Goal: Book appointment/travel/reservation

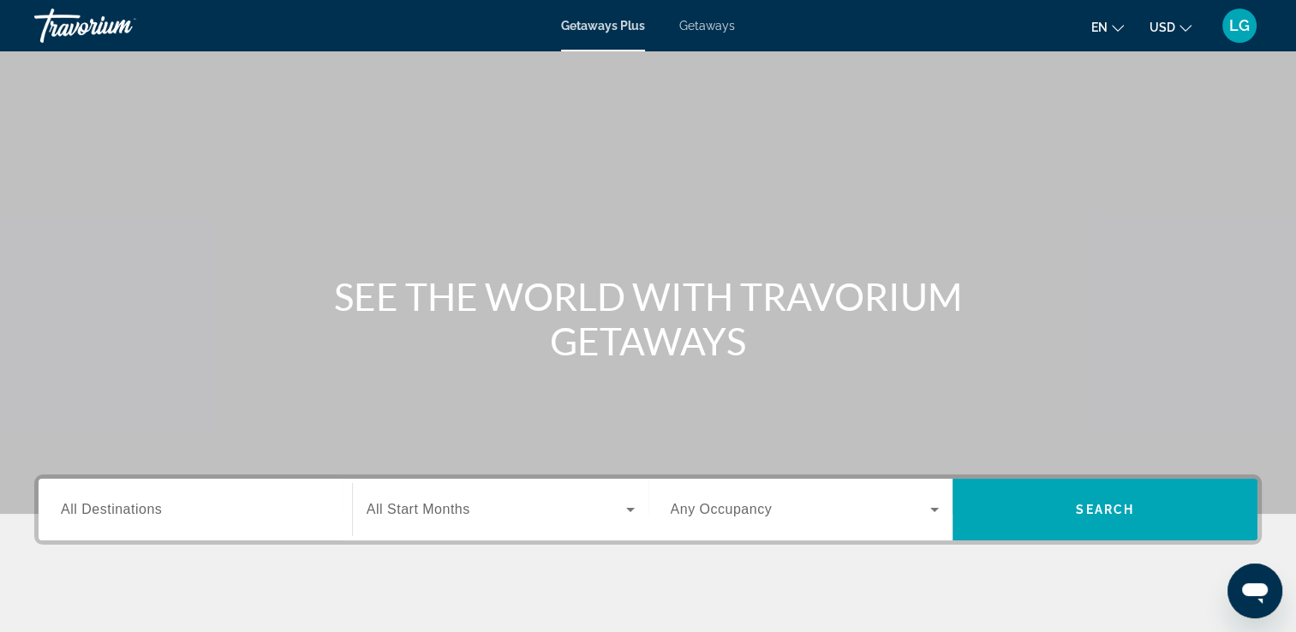
click at [449, 507] on span "All Start Months" at bounding box center [419, 509] width 104 height 15
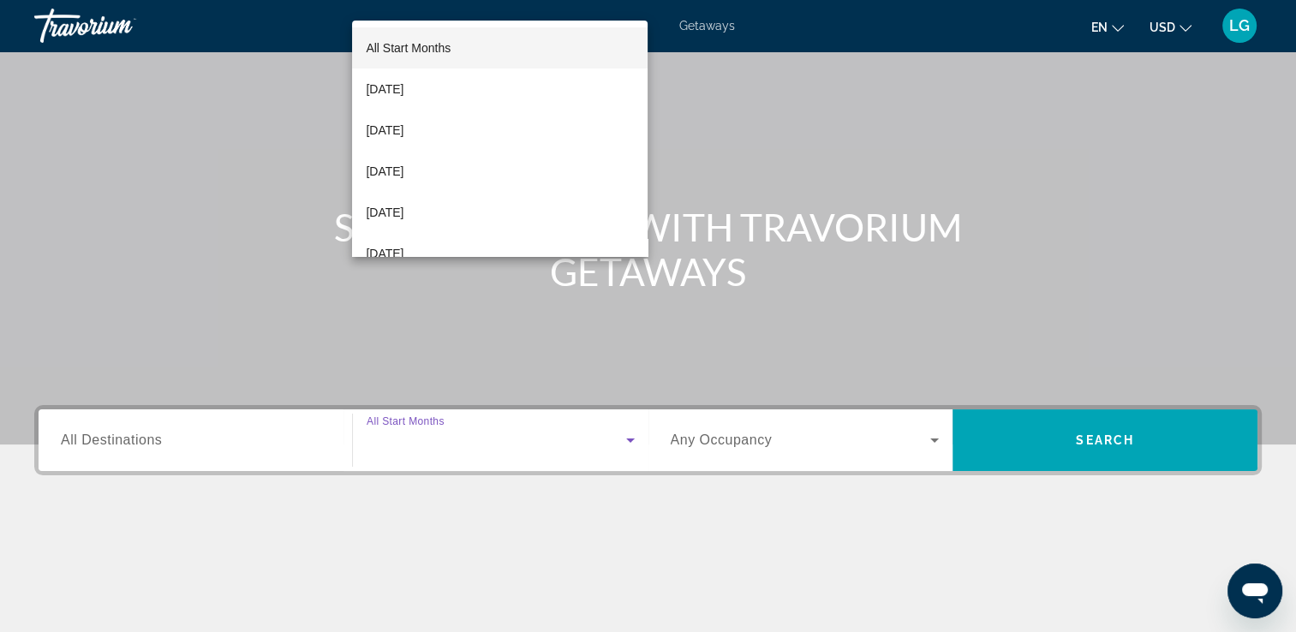
scroll to position [293, 0]
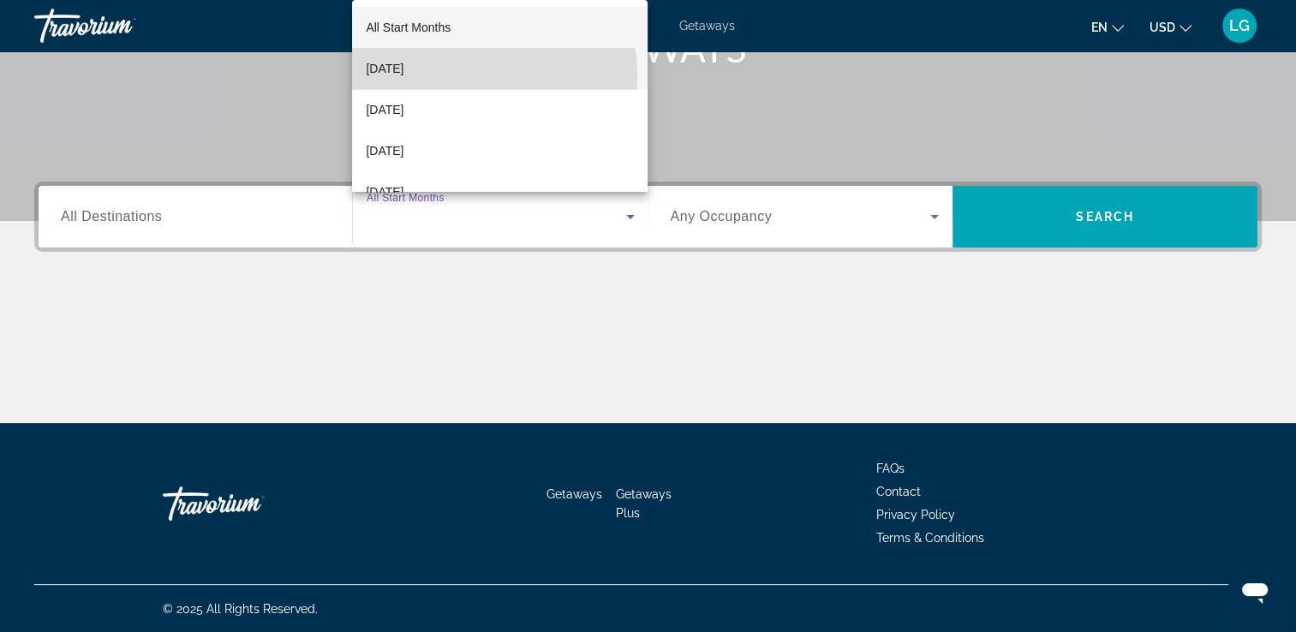
click at [418, 79] on mat-option "September 2025" at bounding box center [500, 68] width 296 height 41
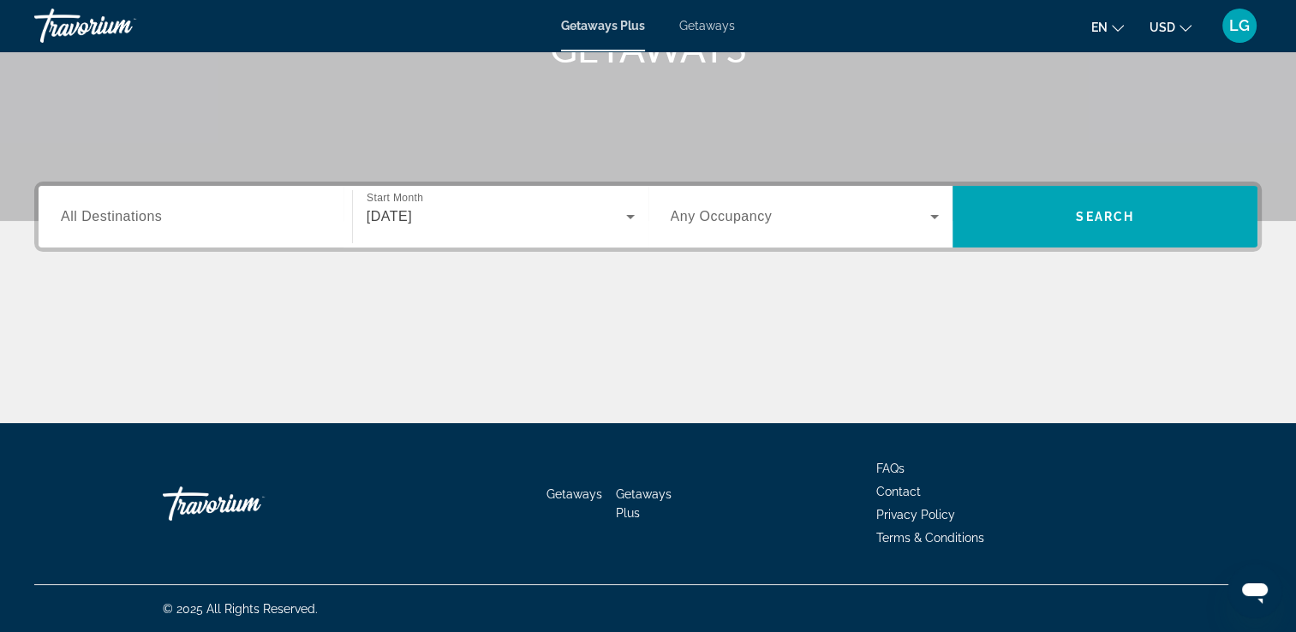
click at [295, 248] on div "Destination All Destinations Start Month All Start Months September 2025 Occupa…" at bounding box center [648, 217] width 1228 height 70
click at [286, 234] on div "Search widget" at bounding box center [195, 217] width 269 height 49
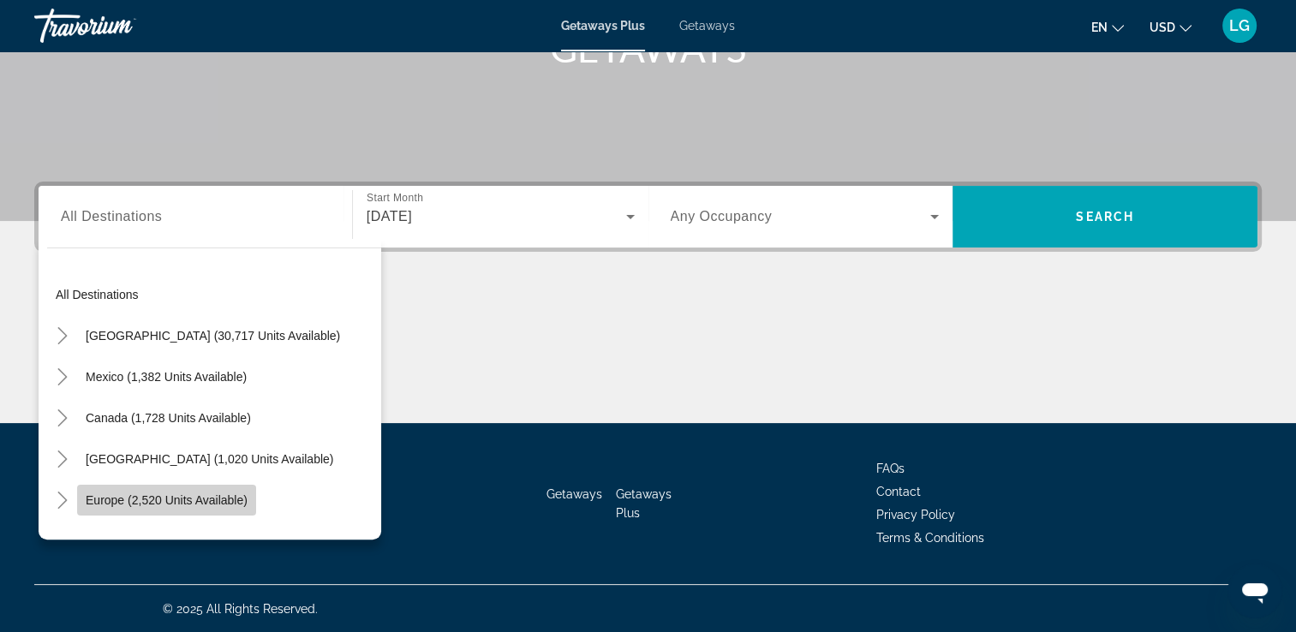
click at [230, 488] on span "Search widget" at bounding box center [166, 500] width 179 height 41
type input "**********"
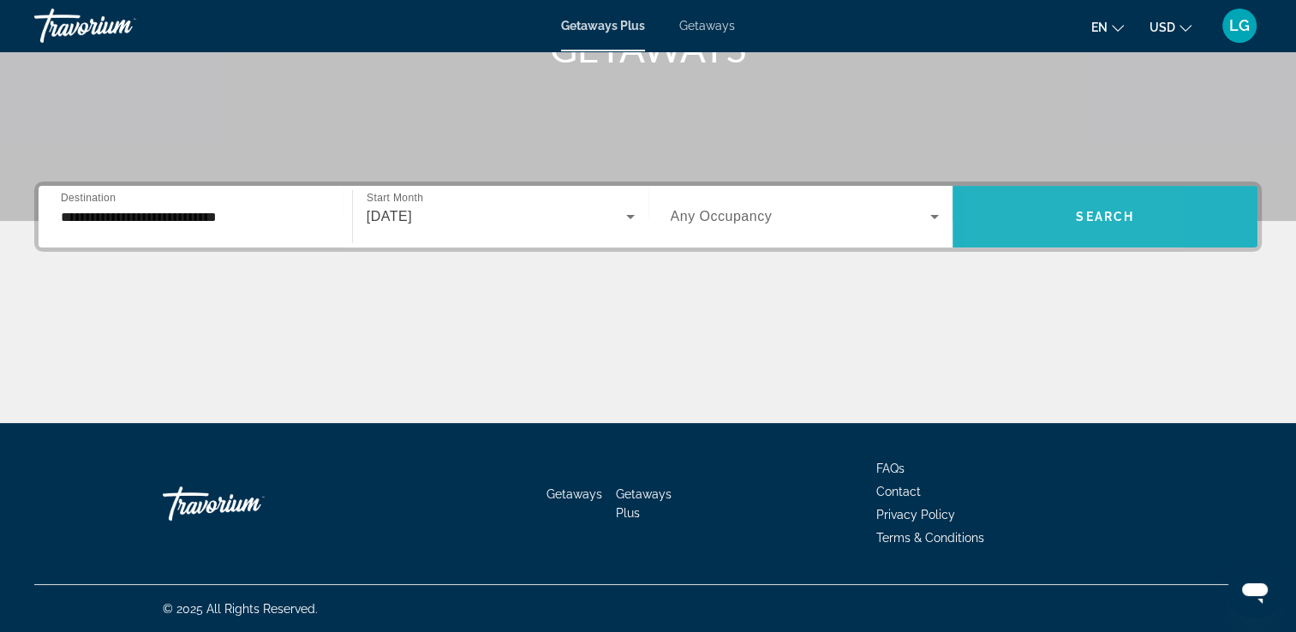
click at [1004, 224] on span "Search widget" at bounding box center [1105, 216] width 305 height 41
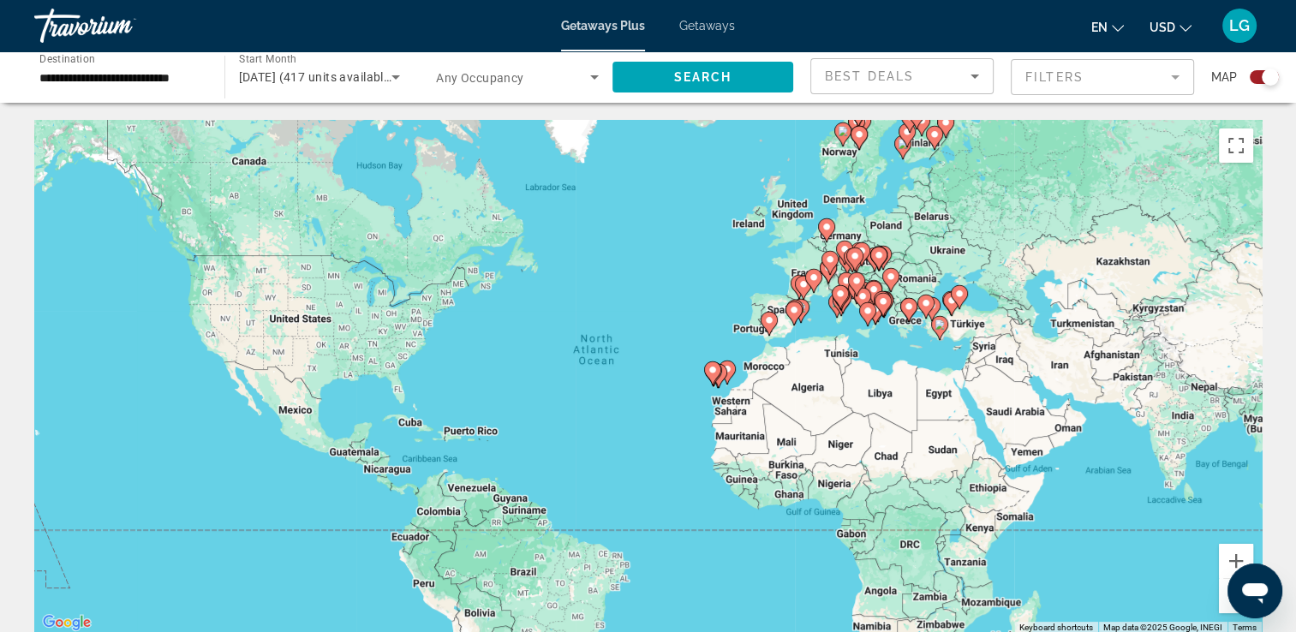
drag, startPoint x: 1302, startPoint y: 87, endPoint x: 901, endPoint y: 143, distance: 404.8
click at [901, 143] on gmp-advanced-marker "Main content" at bounding box center [907, 136] width 17 height 26
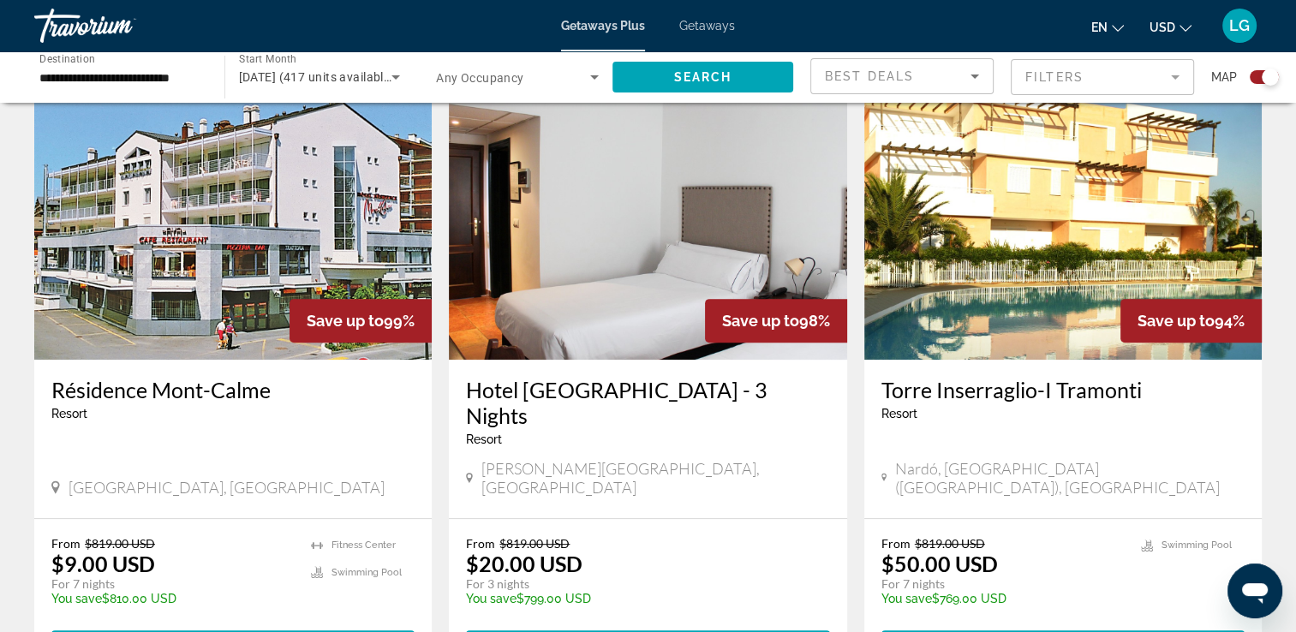
scroll to position [617, 0]
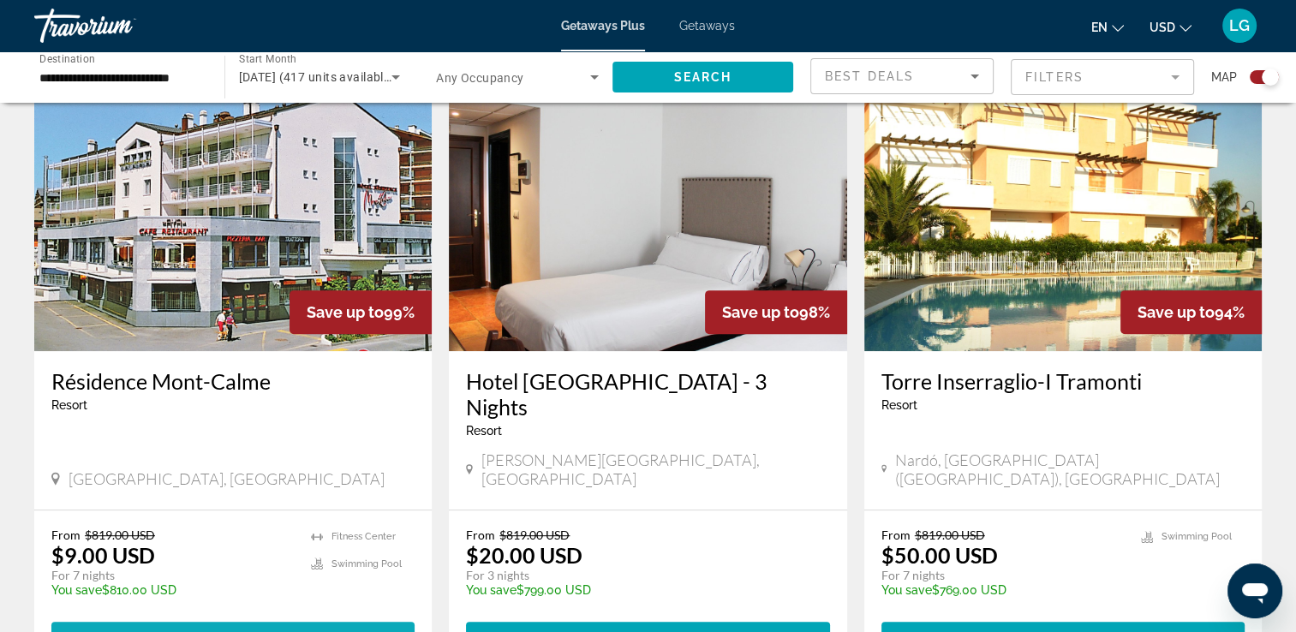
click at [219, 631] on span "View Resort" at bounding box center [200, 638] width 101 height 14
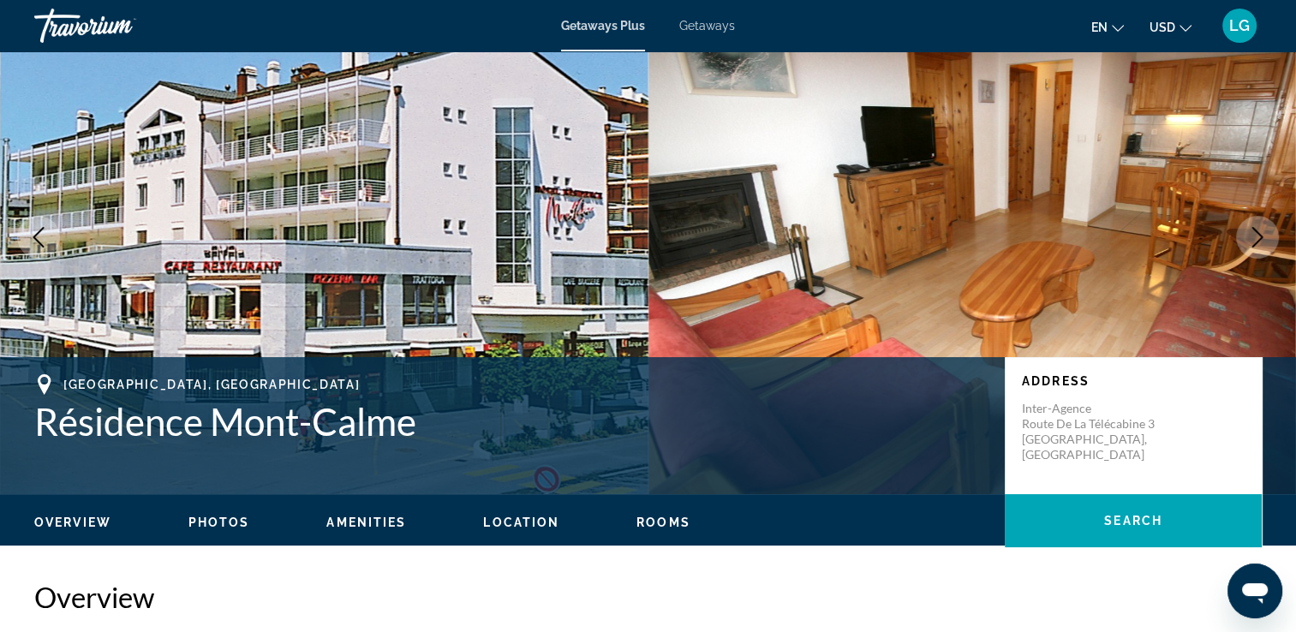
scroll to position [69, 0]
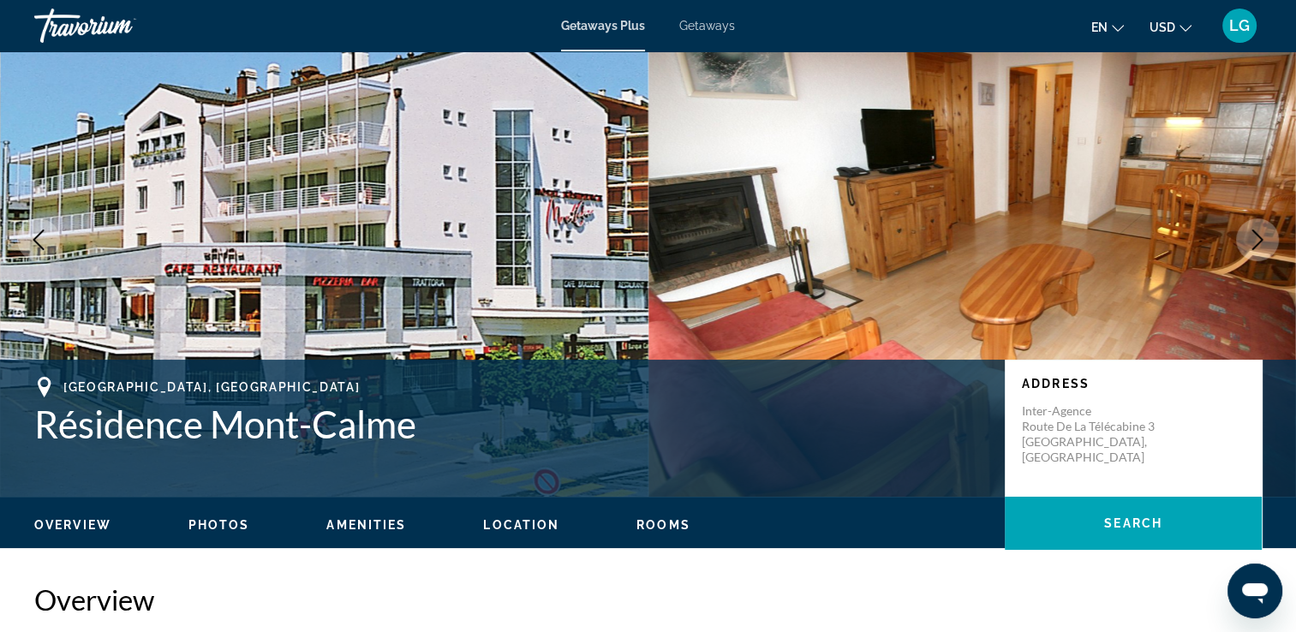
click at [913, 217] on img "Main content" at bounding box center [973, 240] width 649 height 514
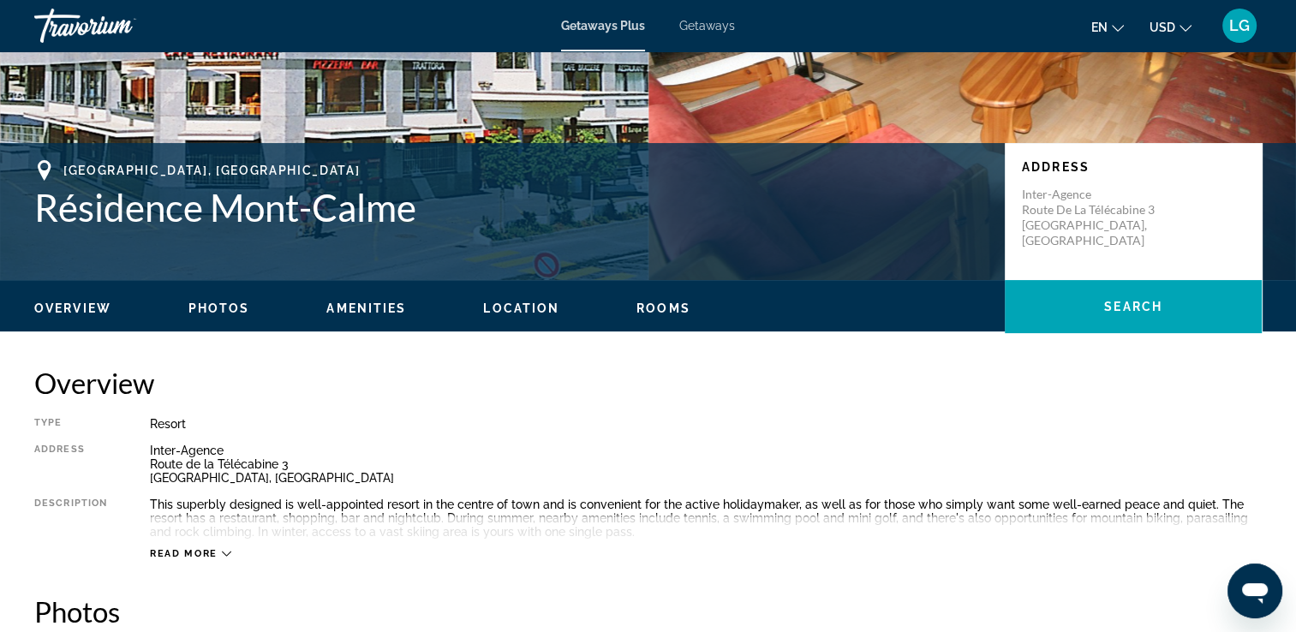
scroll to position [377, 0]
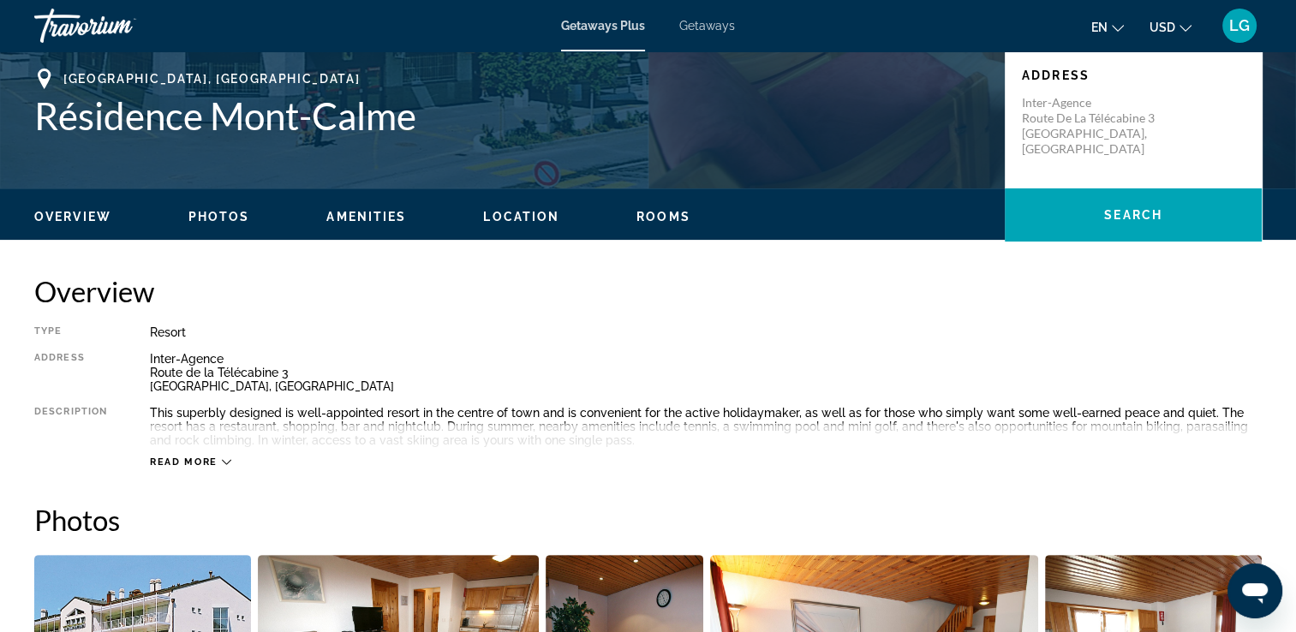
click at [229, 463] on icon "Main content" at bounding box center [226, 462] width 9 height 9
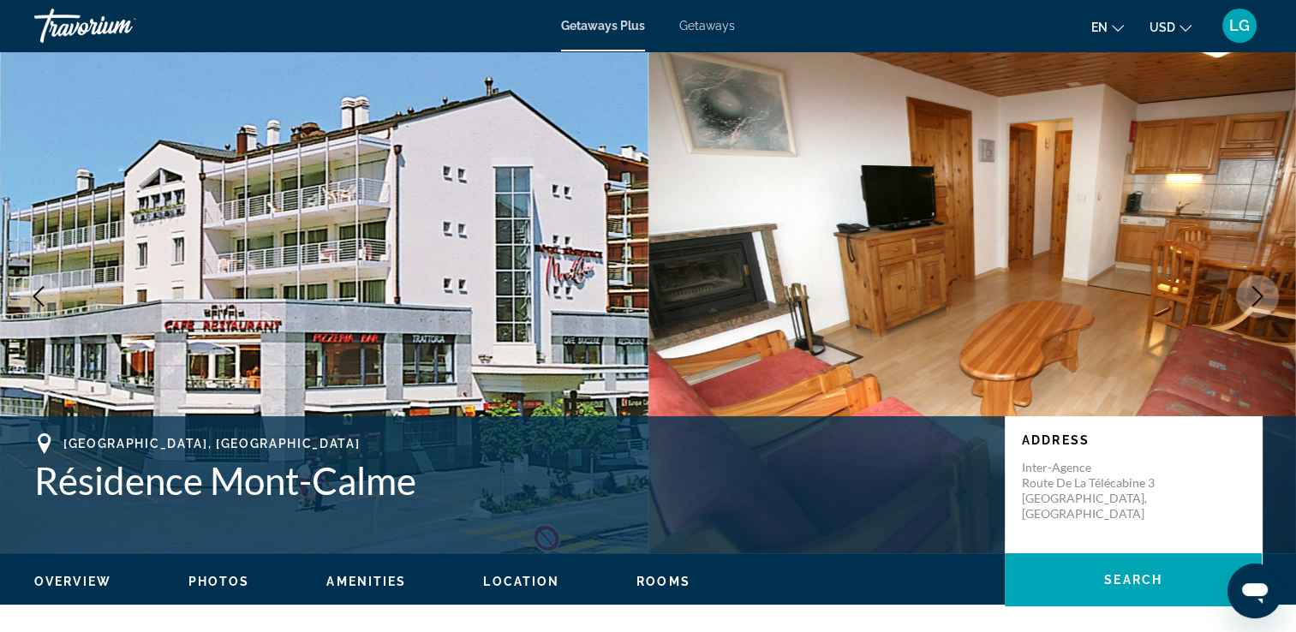
scroll to position [0, 0]
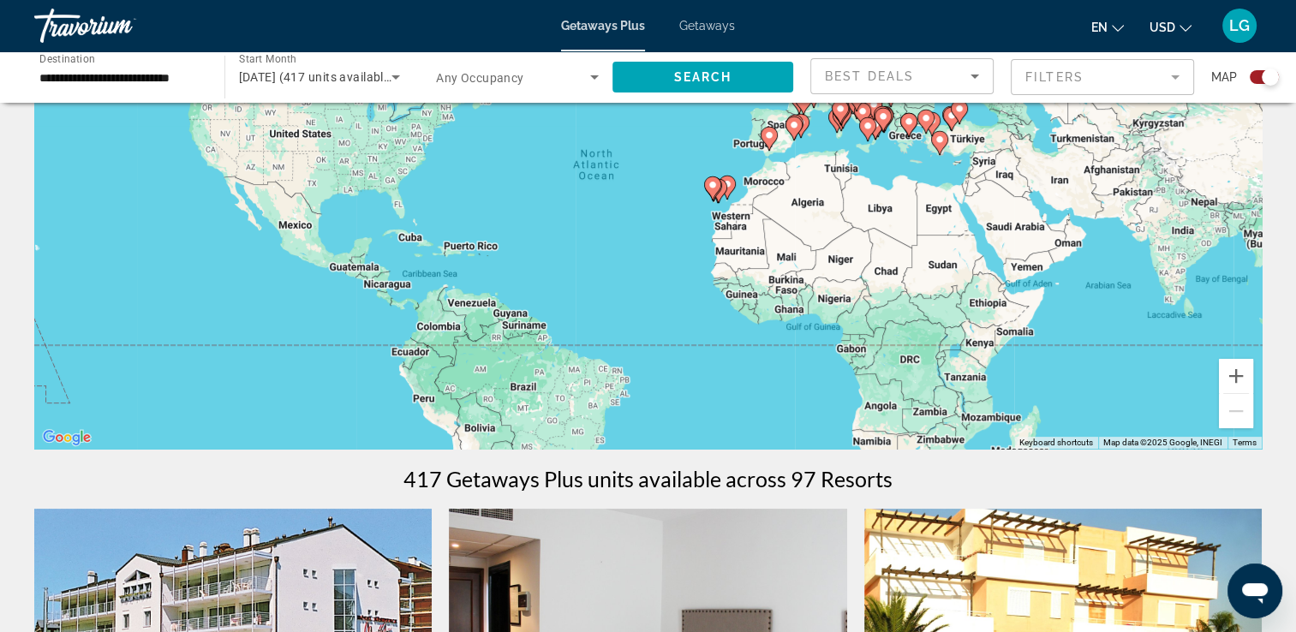
scroll to position [171, 0]
